Goal: Task Accomplishment & Management: Use online tool/utility

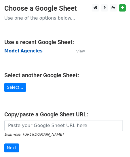
click at [35, 52] on strong "Model Agencies" at bounding box center [23, 50] width 38 height 5
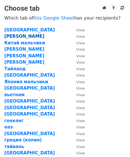
click at [8, 37] on strong "ксюша" at bounding box center [24, 36] width 40 height 5
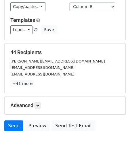
scroll to position [46, 0]
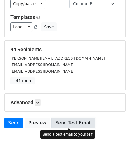
click at [69, 122] on link "Send Test Email" at bounding box center [74, 123] width 44 height 11
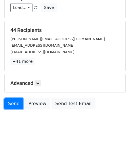
scroll to position [67, 0]
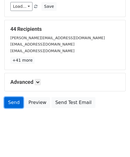
click at [16, 102] on link "Send" at bounding box center [13, 102] width 19 height 11
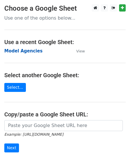
click at [34, 50] on strong "Model Agencies" at bounding box center [23, 50] width 38 height 5
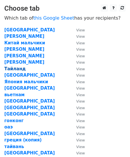
click at [17, 69] on strong "Тайланд" at bounding box center [14, 68] width 21 height 5
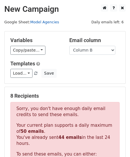
click at [52, 22] on link "Model Agencies" at bounding box center [44, 22] width 29 height 4
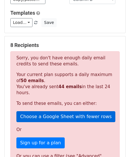
scroll to position [56, 0]
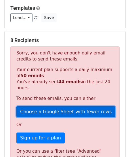
click at [30, 110] on link "Choose a Google Sheet with fewer rows" at bounding box center [65, 111] width 99 height 11
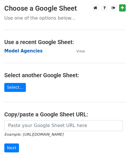
click at [20, 50] on strong "Model Agencies" at bounding box center [23, 50] width 38 height 5
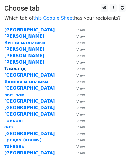
click at [20, 69] on strong "Тайланд" at bounding box center [14, 68] width 21 height 5
